Goal: Contribute content

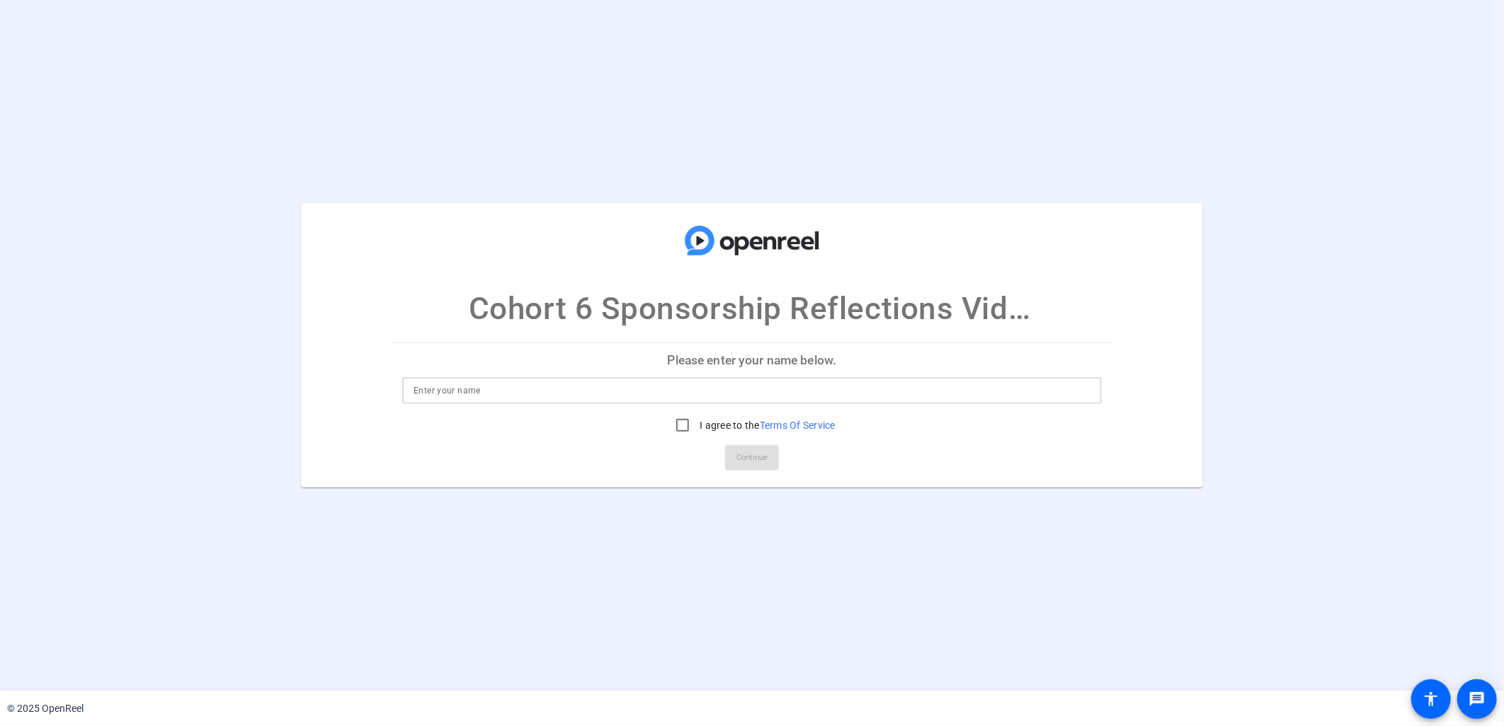
click at [460, 395] on input at bounding box center [752, 390] width 677 height 17
type input "[PERSON_NAME]"
click at [687, 423] on input "I agree to the Terms Of Service" at bounding box center [682, 425] width 28 height 28
checkbox input "true"
click at [741, 447] on span at bounding box center [752, 458] width 54 height 34
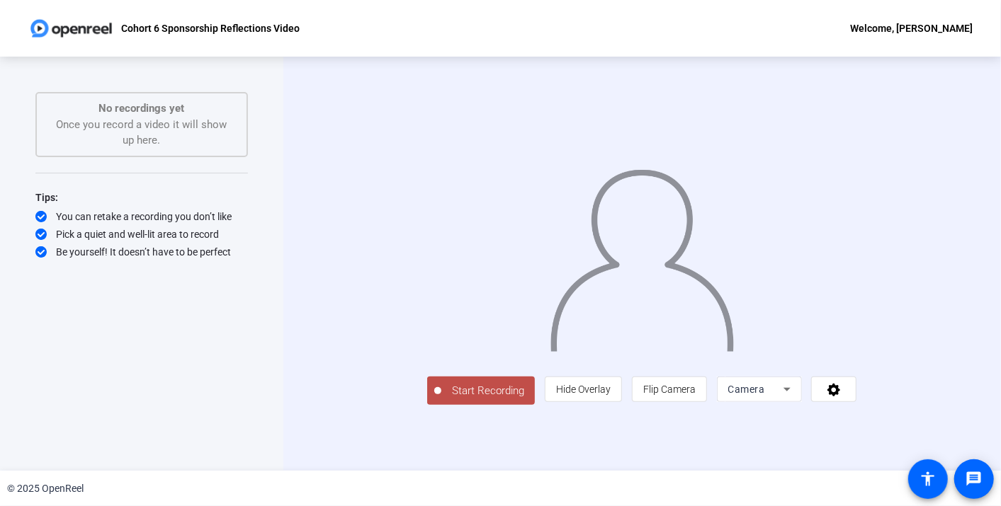
click at [441, 399] on span "Start Recording" at bounding box center [487, 391] width 93 height 16
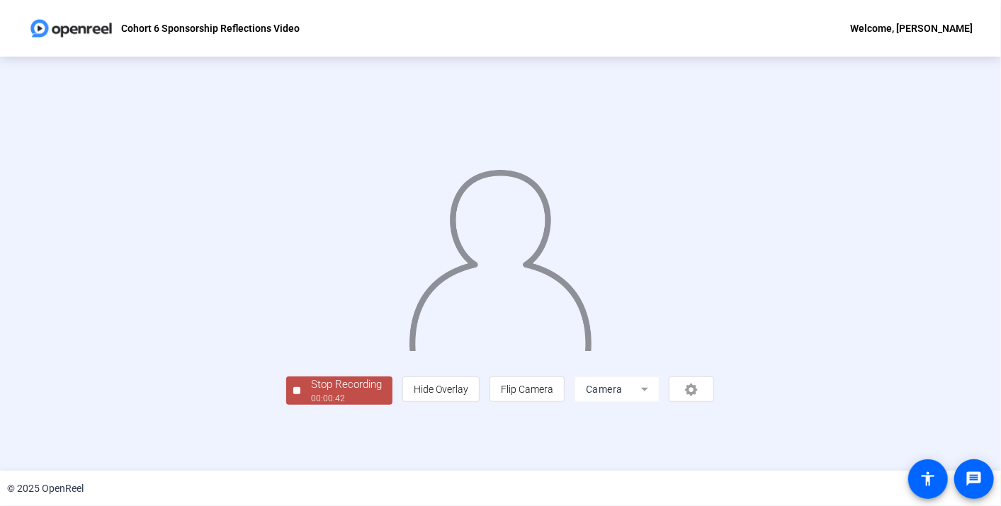
scroll to position [47, 0]
click at [311, 393] on div "Stop Recording" at bounding box center [346, 385] width 71 height 16
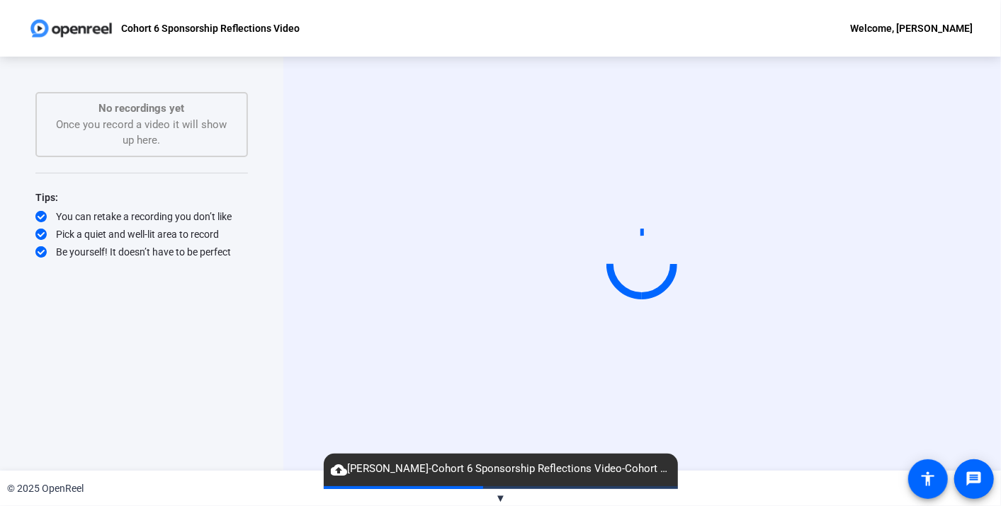
click at [664, 474] on span "cloud_upload [PERSON_NAME] 6 Sponsorship Reflections Video-Cohort 6 Sponsorship…" at bounding box center [501, 469] width 354 height 17
click at [660, 469] on span "cloud_upload [PERSON_NAME] 6 Sponsorship Reflections Video-Cohort 6 Sponsorship…" at bounding box center [501, 469] width 354 height 17
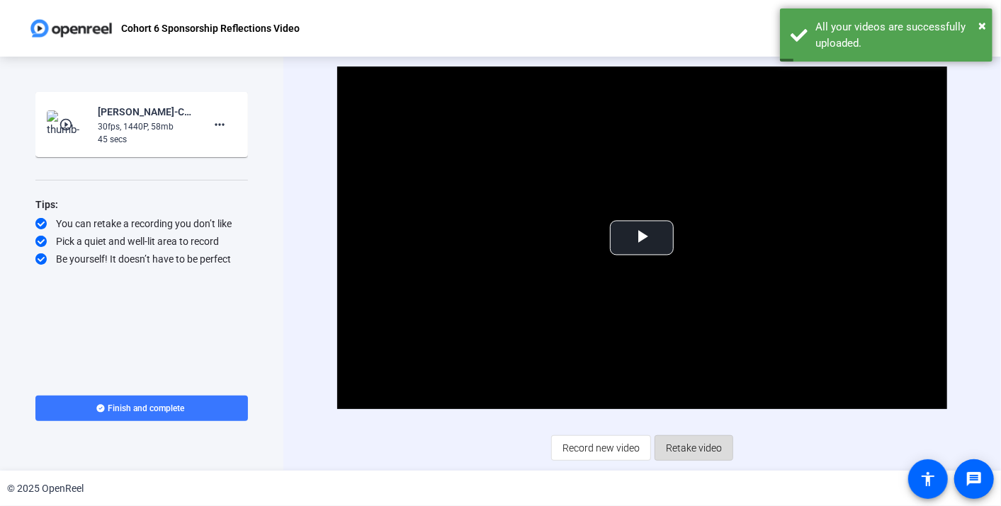
click at [685, 445] on span "Retake video" at bounding box center [694, 448] width 56 height 27
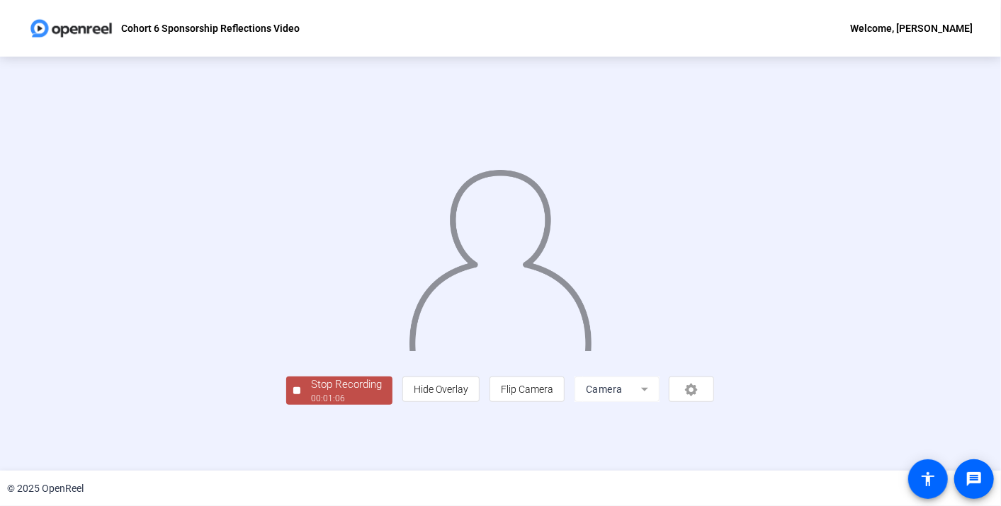
scroll to position [47, 0]
click at [311, 393] on div "Stop Recording" at bounding box center [346, 385] width 71 height 16
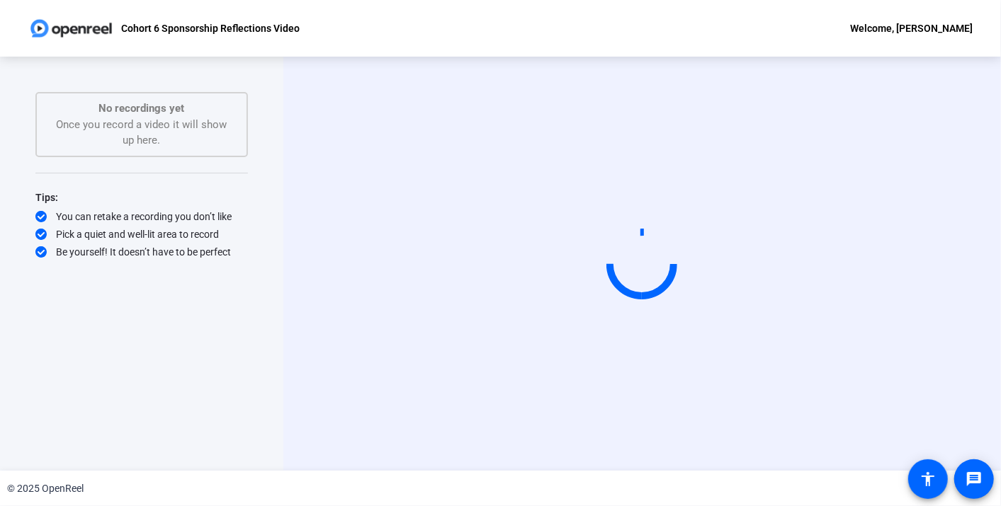
scroll to position [0, 0]
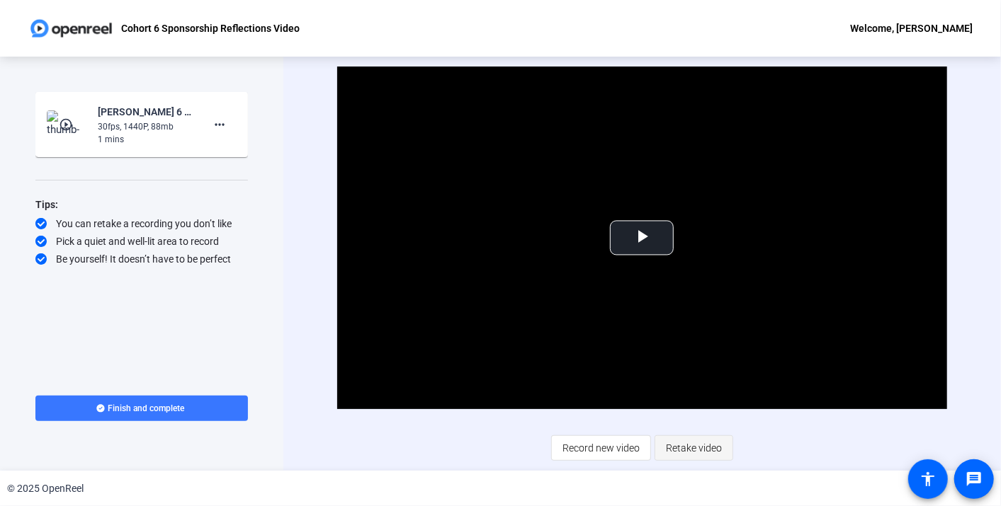
click at [678, 448] on span "Retake video" at bounding box center [694, 448] width 56 height 27
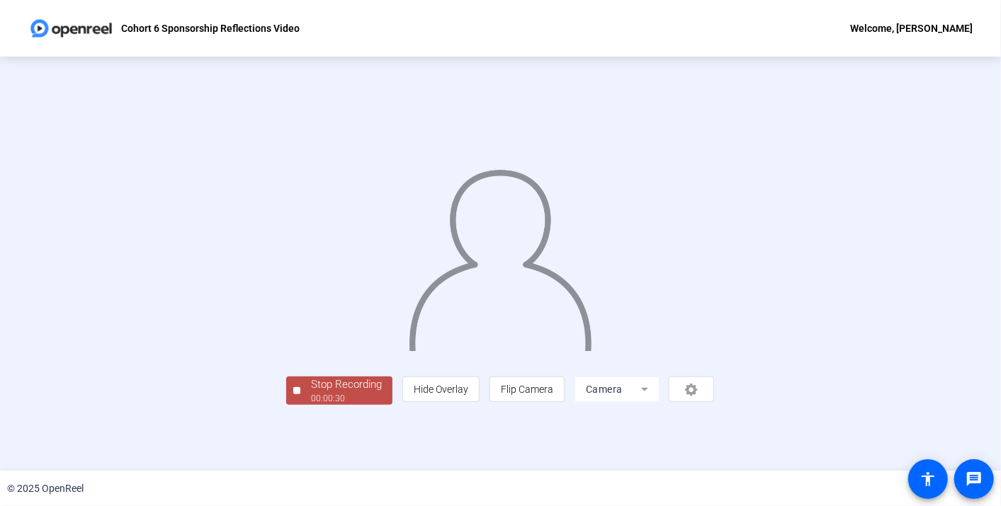
scroll to position [47, 0]
click at [311, 393] on div "Stop Recording" at bounding box center [346, 385] width 71 height 16
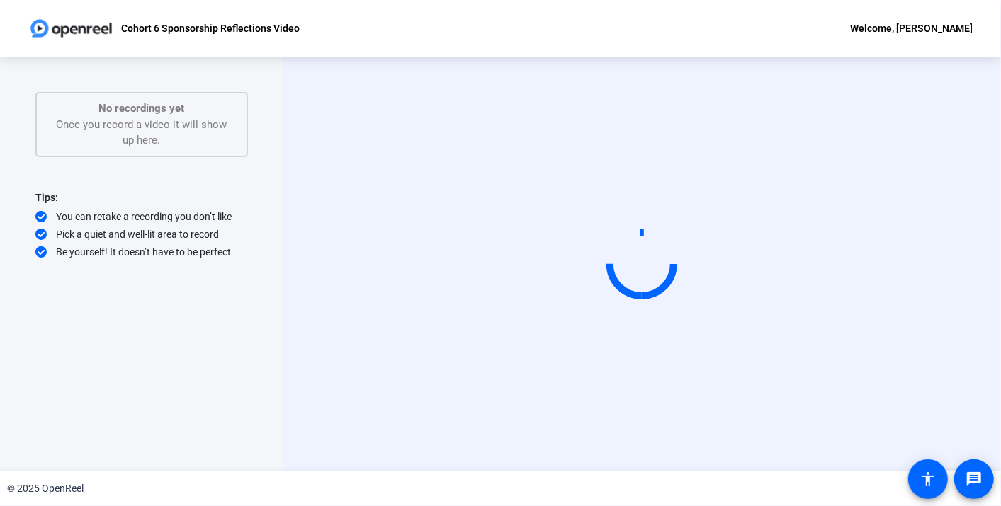
scroll to position [0, 0]
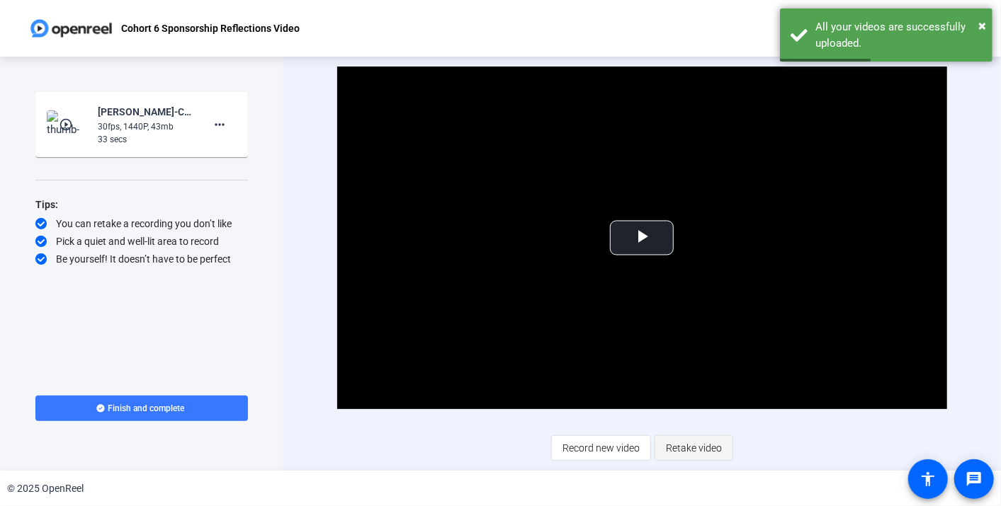
click at [706, 452] on span "Retake video" at bounding box center [694, 448] width 56 height 27
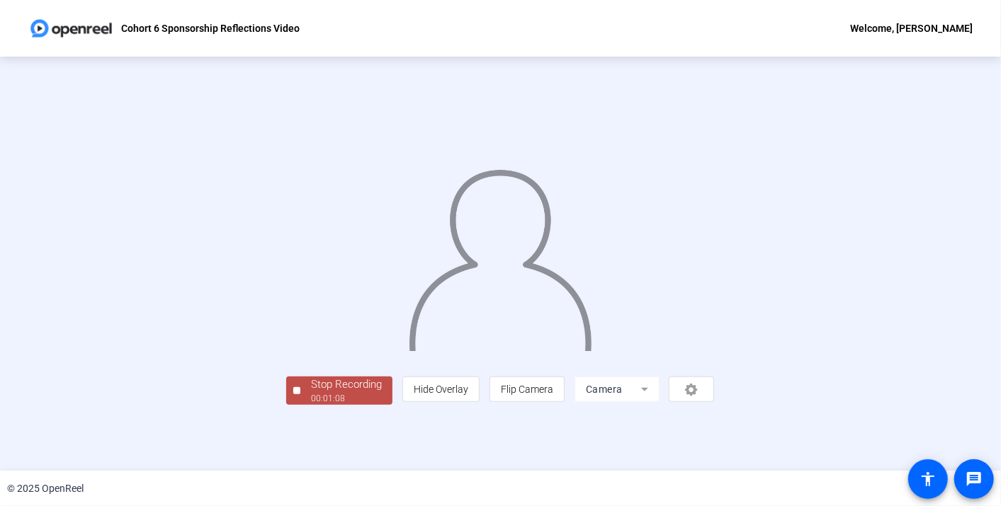
scroll to position [47, 0]
click at [311, 393] on div "Stop Recording" at bounding box center [346, 385] width 71 height 16
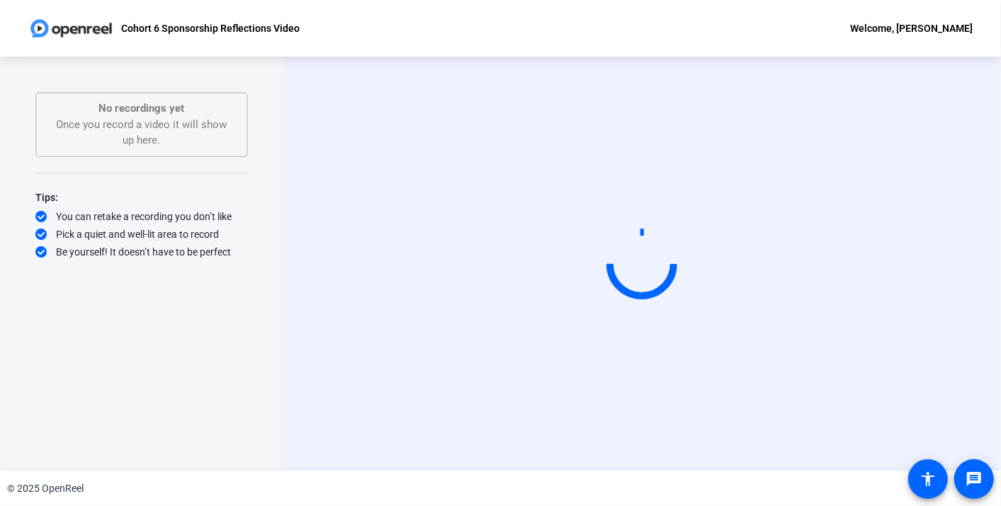
scroll to position [0, 0]
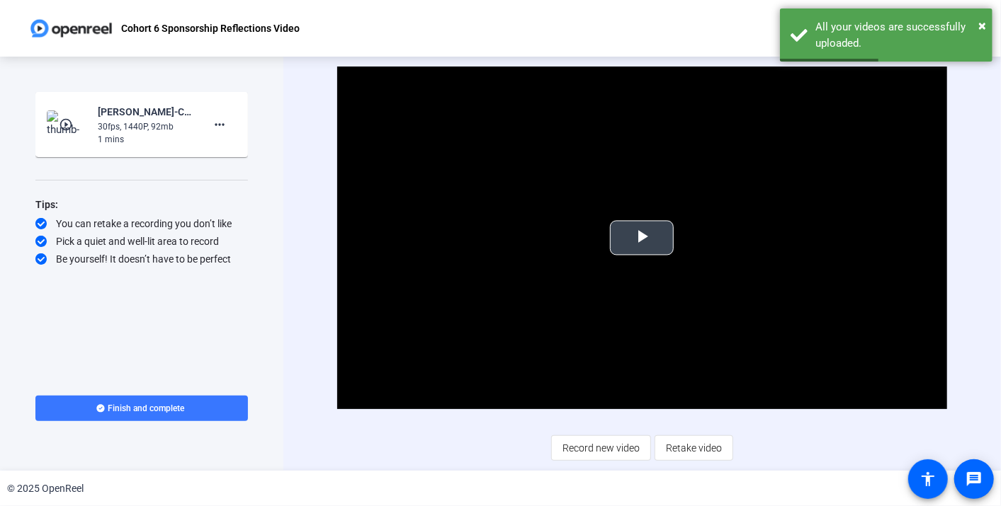
click at [642, 238] on span "Video Player" at bounding box center [642, 238] width 0 height 0
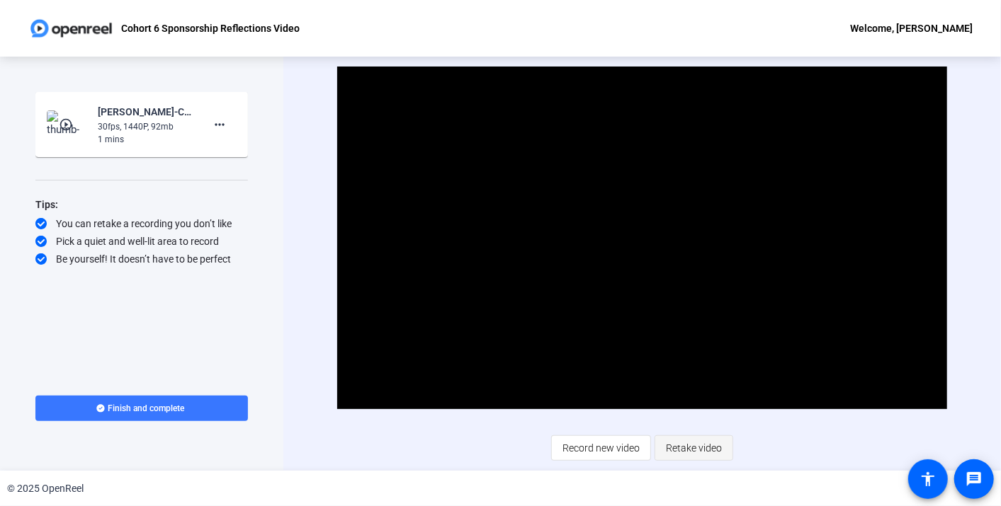
click at [714, 451] on span "Retake video" at bounding box center [694, 448] width 56 height 27
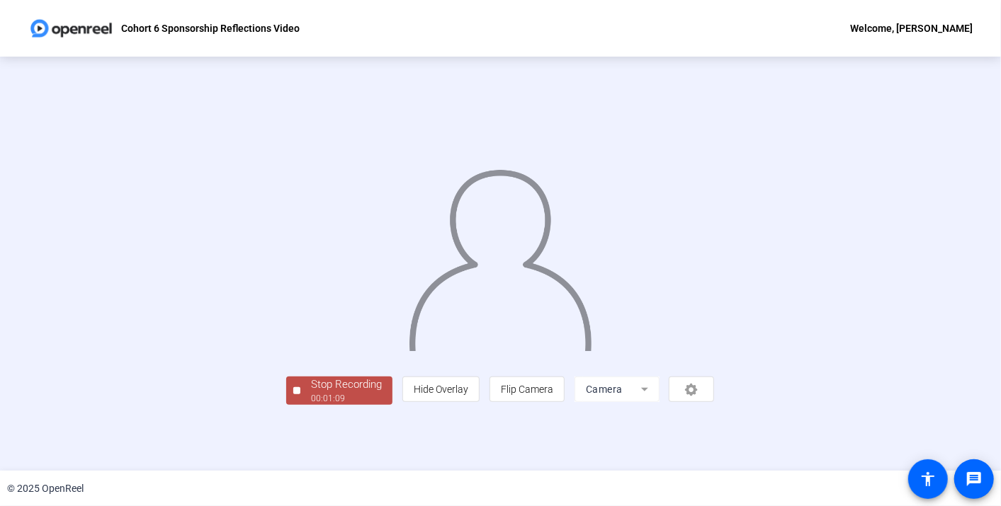
scroll to position [47, 0]
click at [311, 405] on div "00:01:10" at bounding box center [346, 398] width 71 height 13
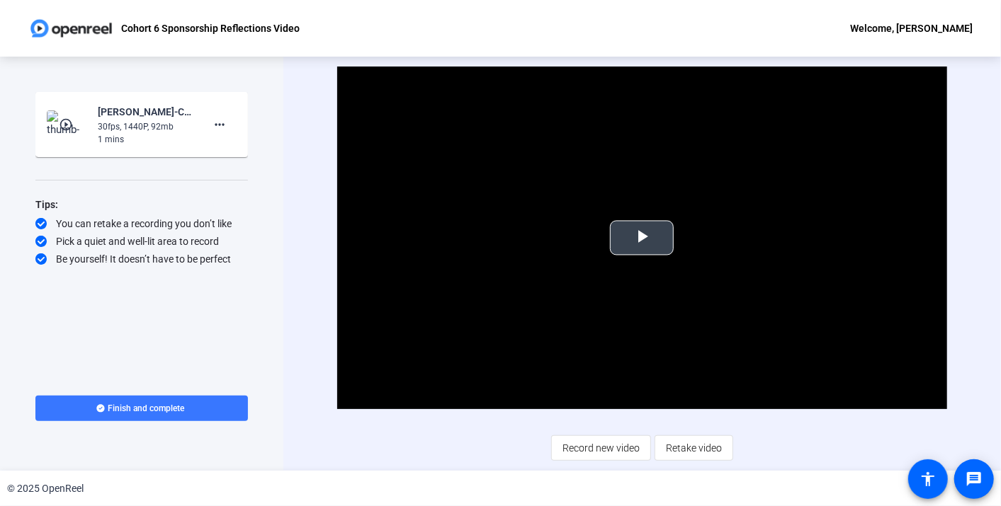
click at [642, 238] on span "Video Player" at bounding box center [642, 238] width 0 height 0
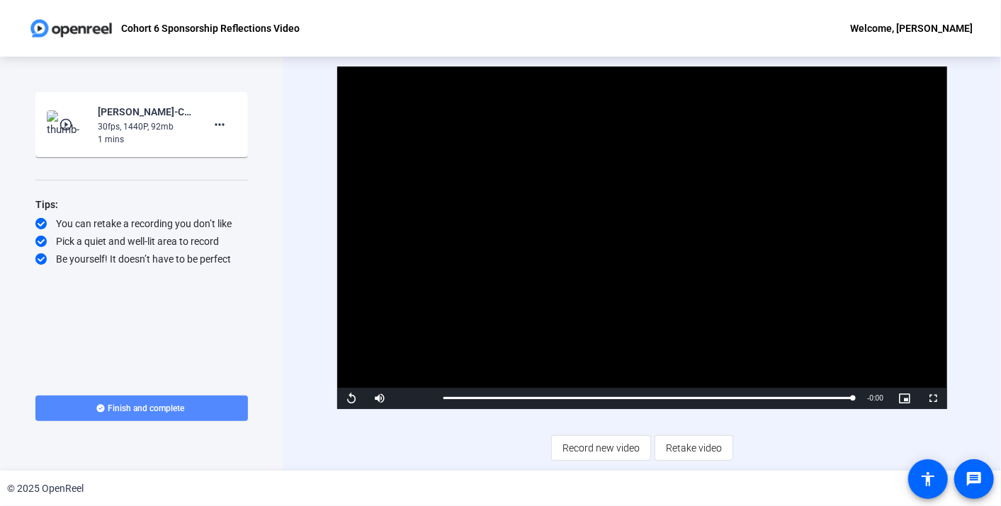
click at [130, 409] on span "Finish and complete" at bounding box center [146, 408] width 76 height 11
